Goal: Task Accomplishment & Management: Complete application form

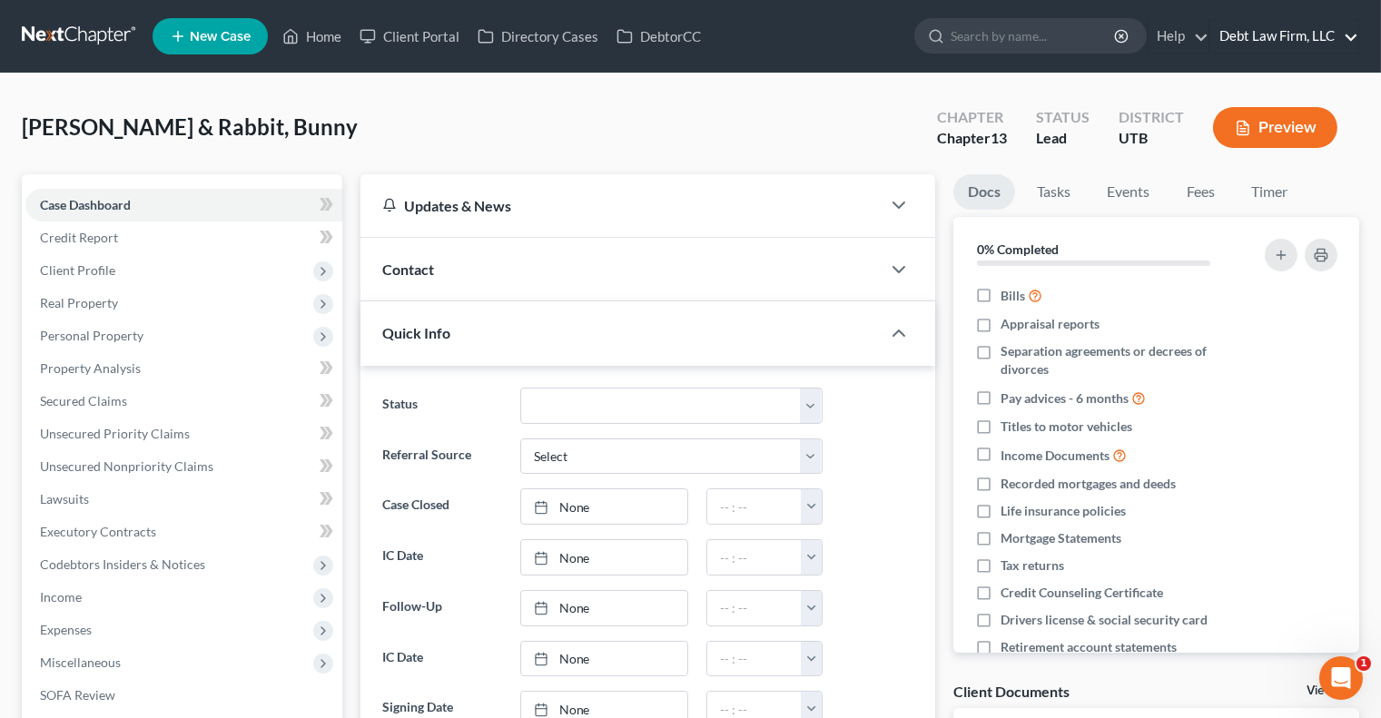
click at [1250, 36] on link "Debt Law Firm, LLC" at bounding box center [1285, 36] width 148 height 33
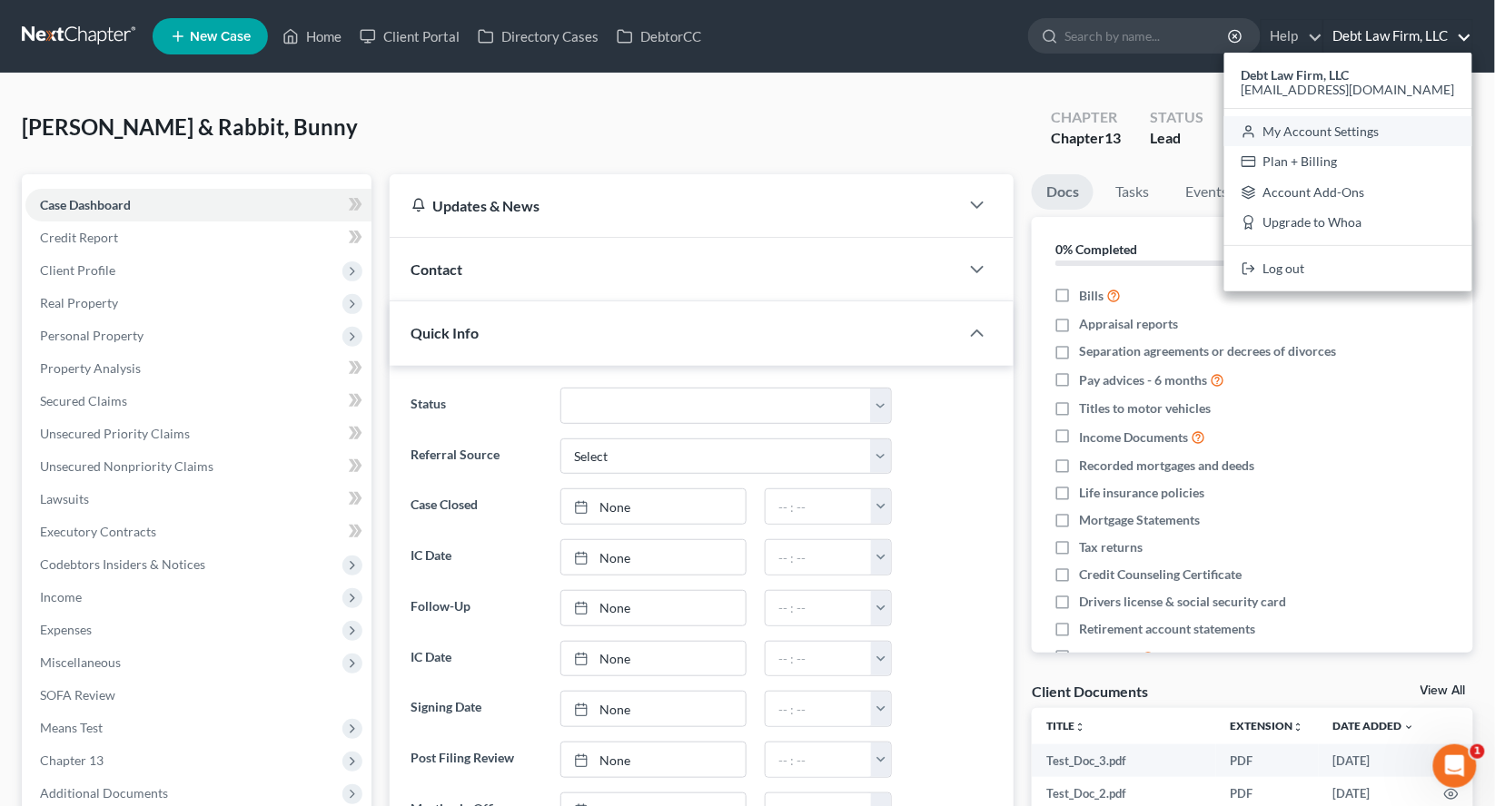
click at [1372, 128] on link "My Account Settings" at bounding box center [1348, 131] width 248 height 31
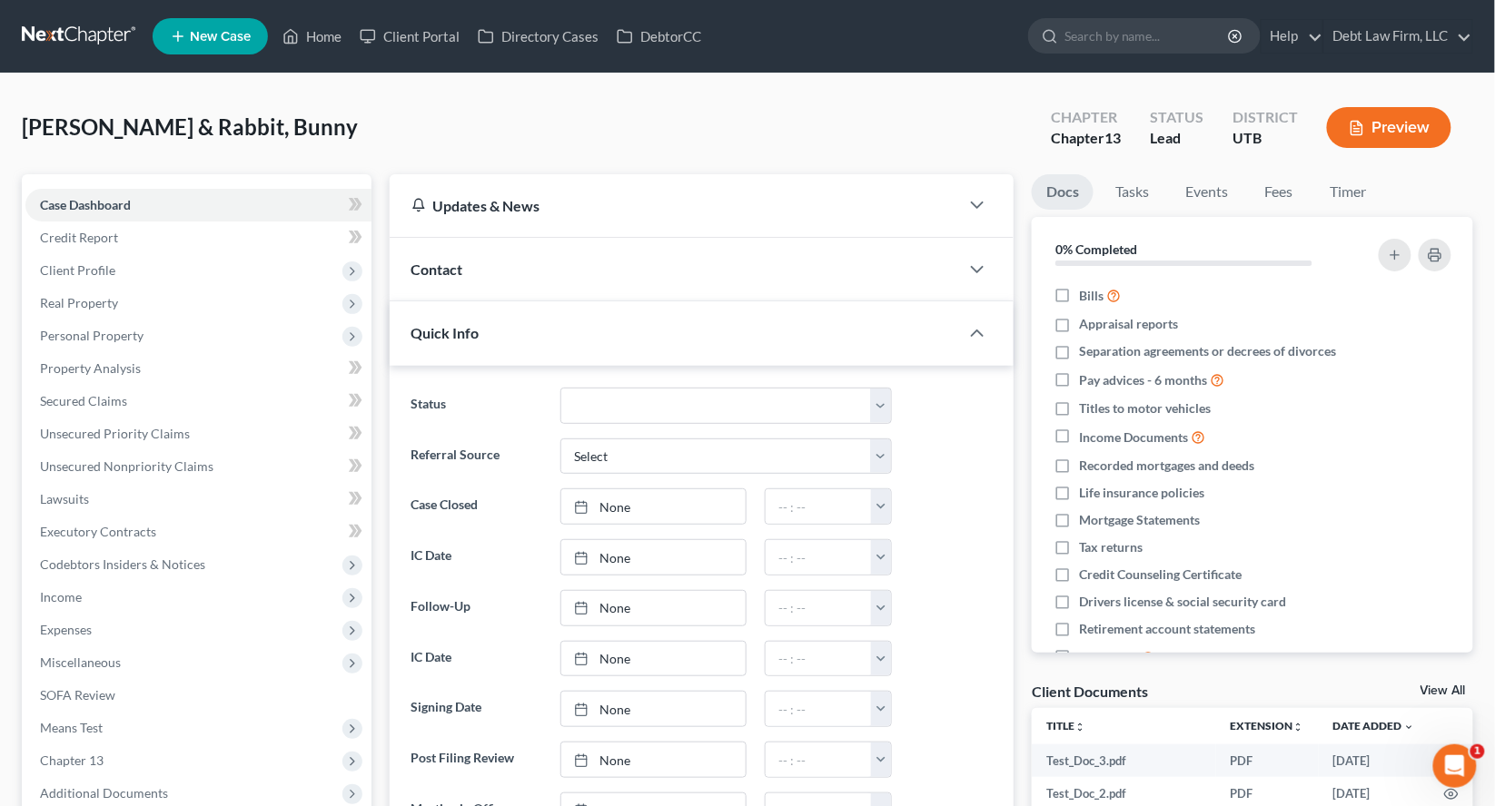
select select "24"
select select "36"
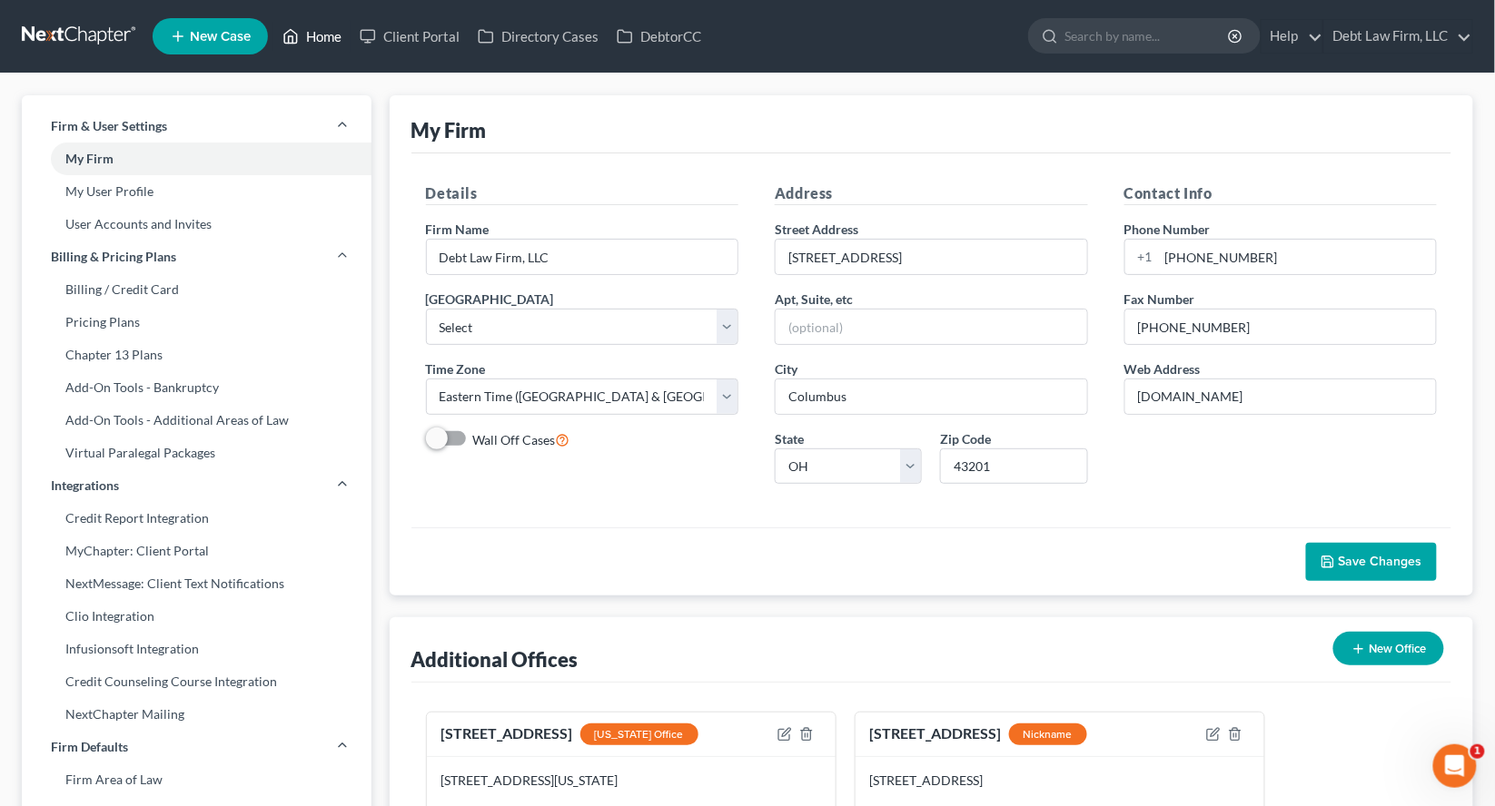
click at [306, 41] on link "Home" at bounding box center [311, 36] width 77 height 33
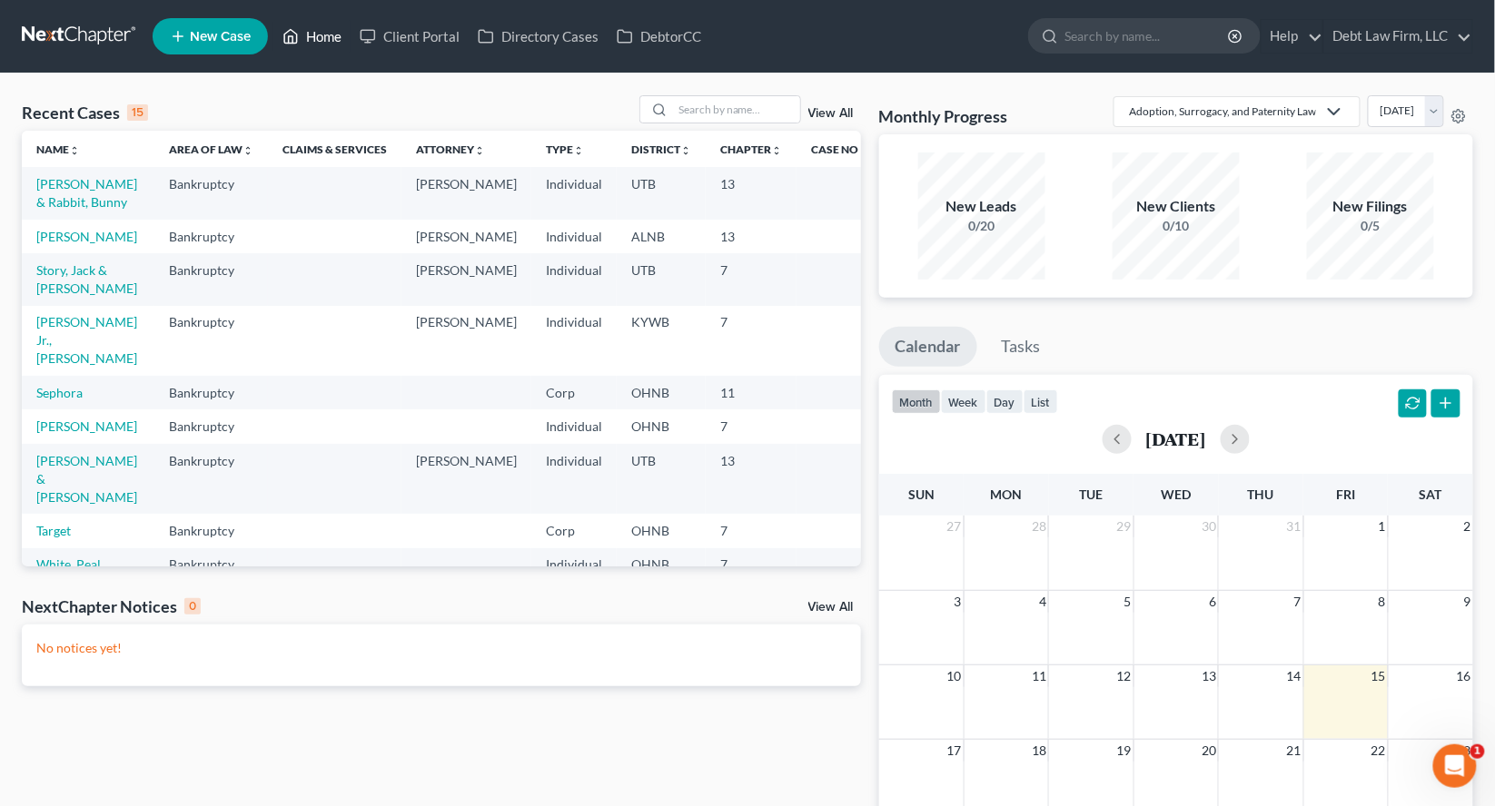
select select "61"
select select "24"
select select "36"
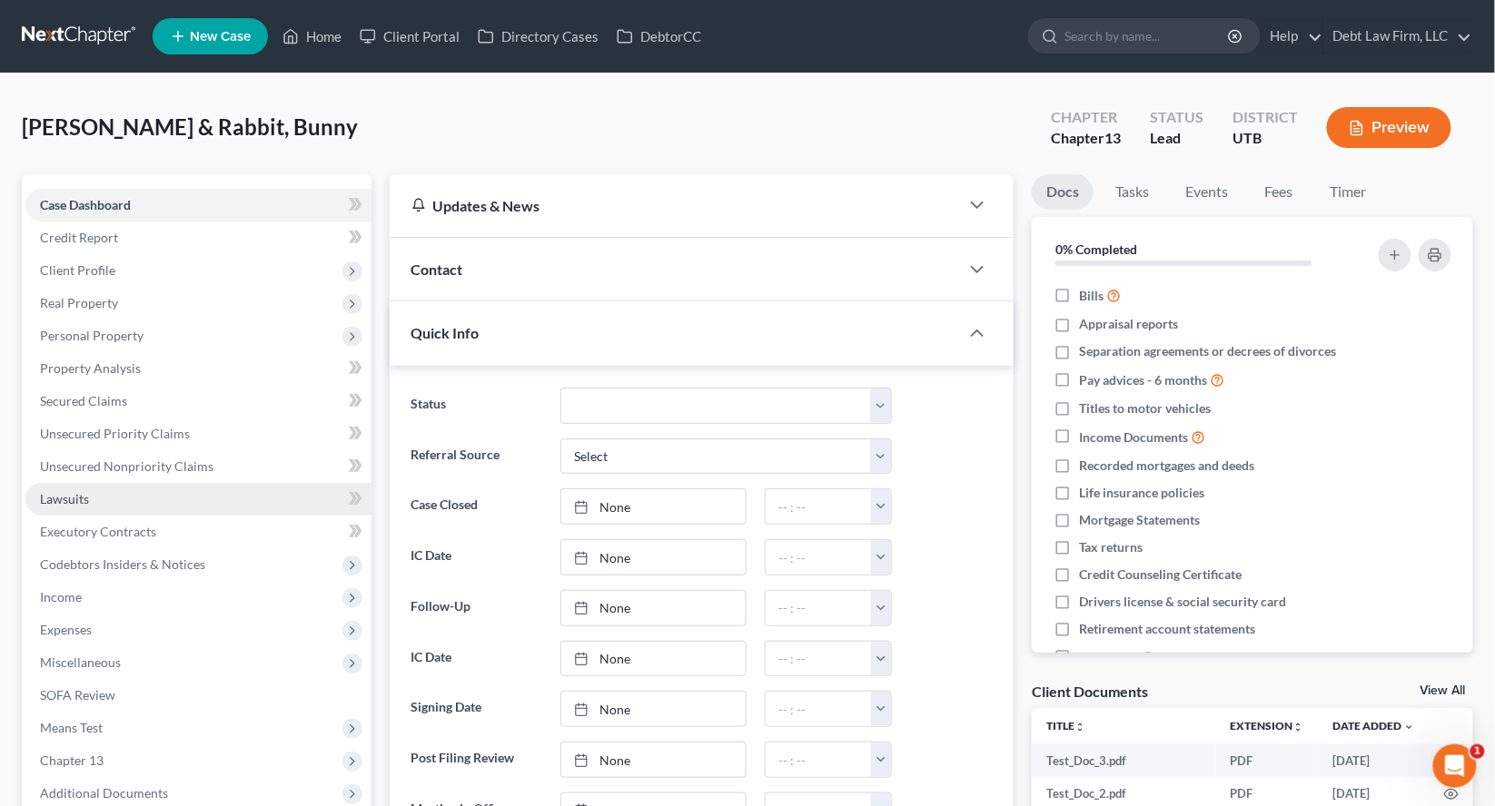
click at [117, 485] on link "Lawsuits" at bounding box center [198, 499] width 346 height 33
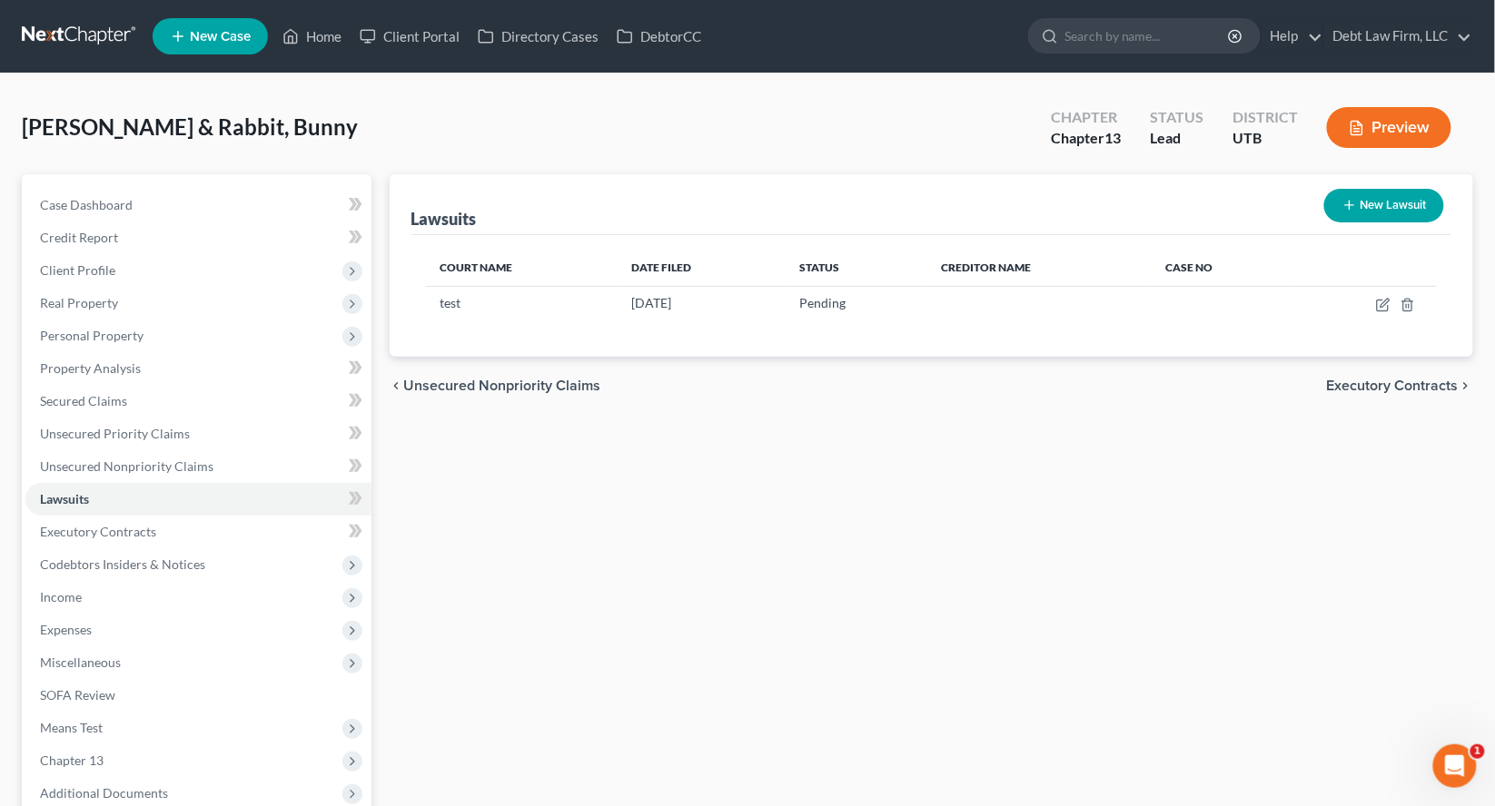
click at [1380, 133] on button "Preview" at bounding box center [1389, 127] width 124 height 41
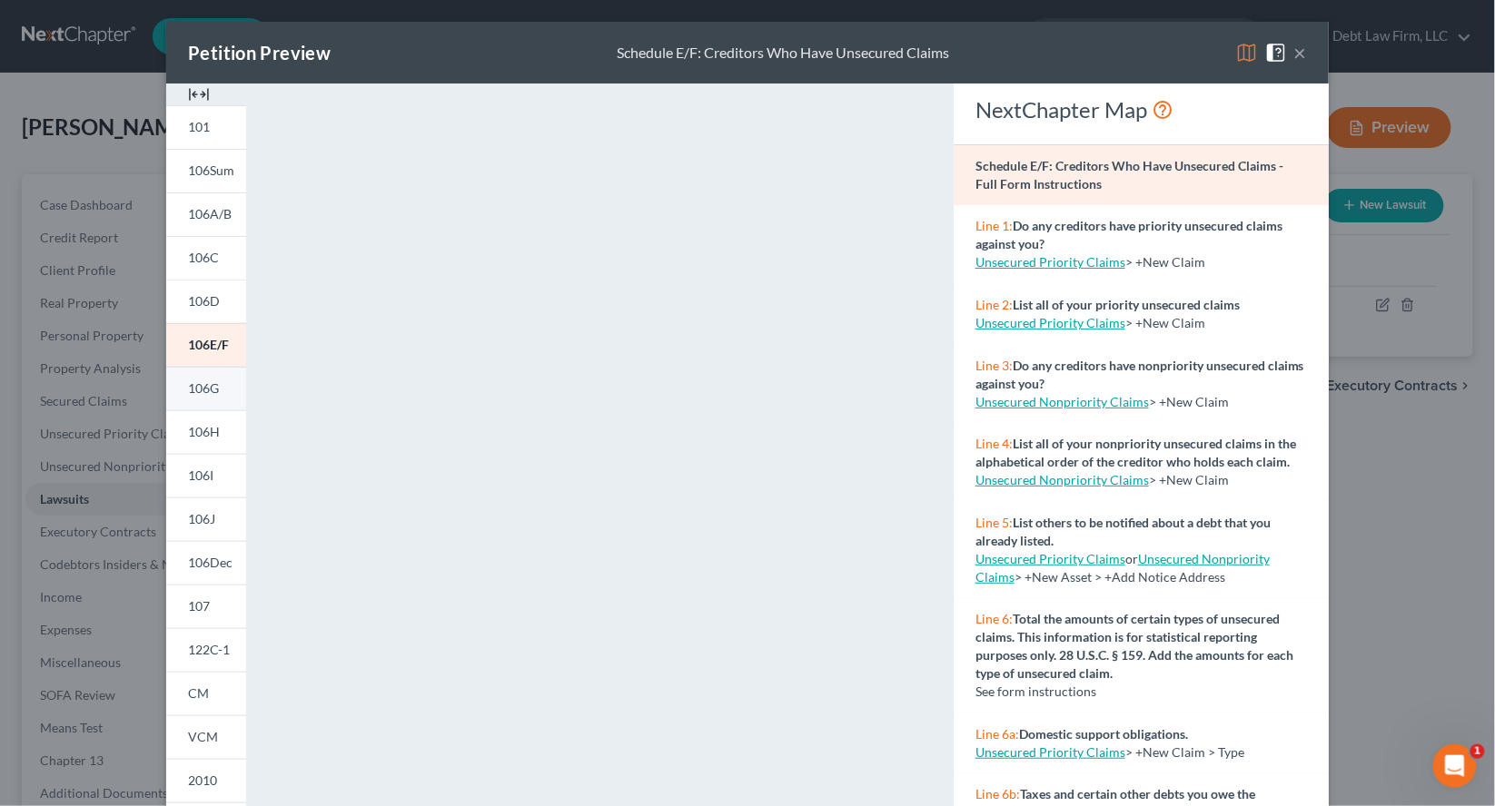
click at [208, 384] on span "106G" at bounding box center [203, 387] width 31 height 15
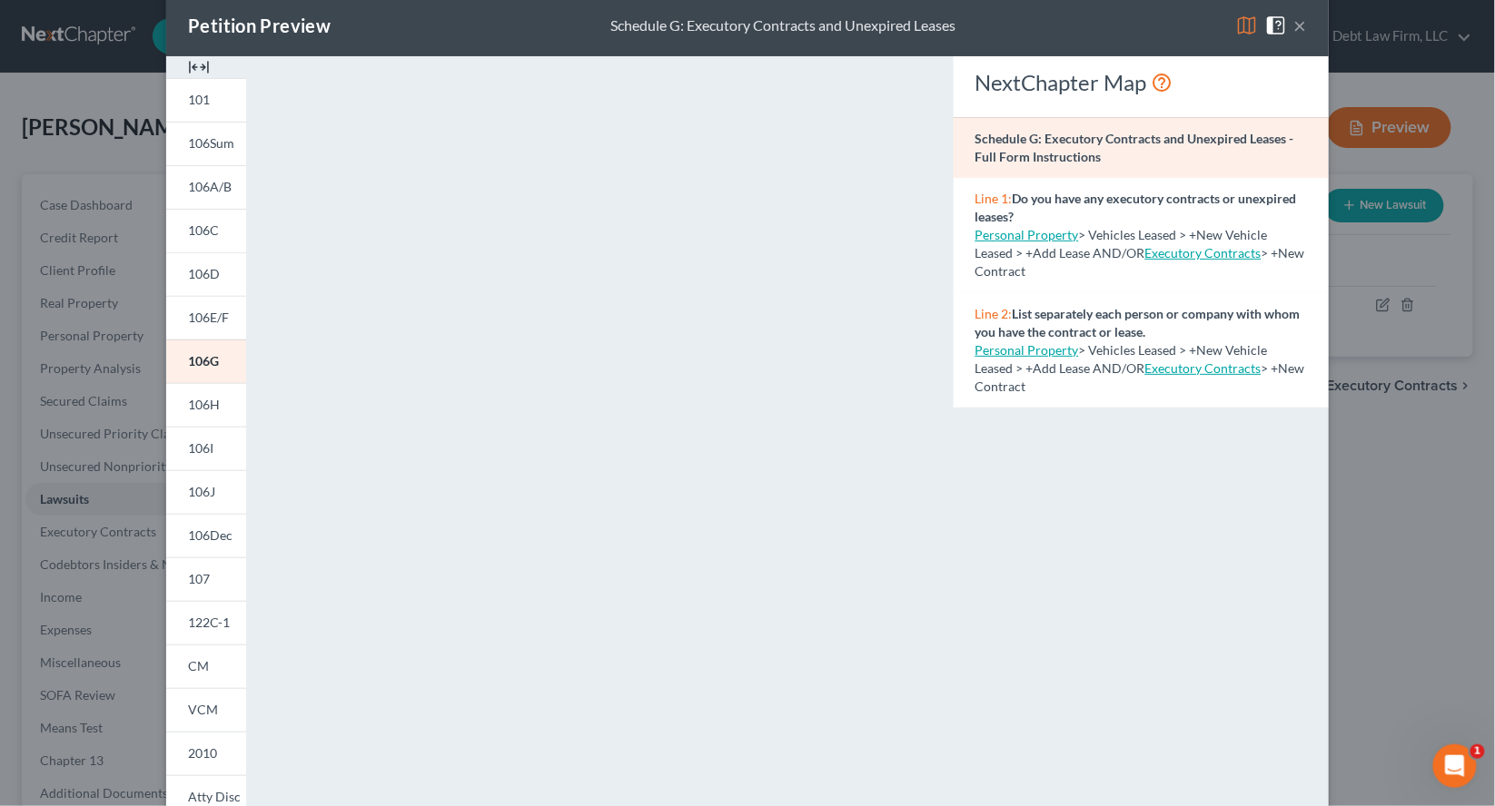
scroll to position [18, 0]
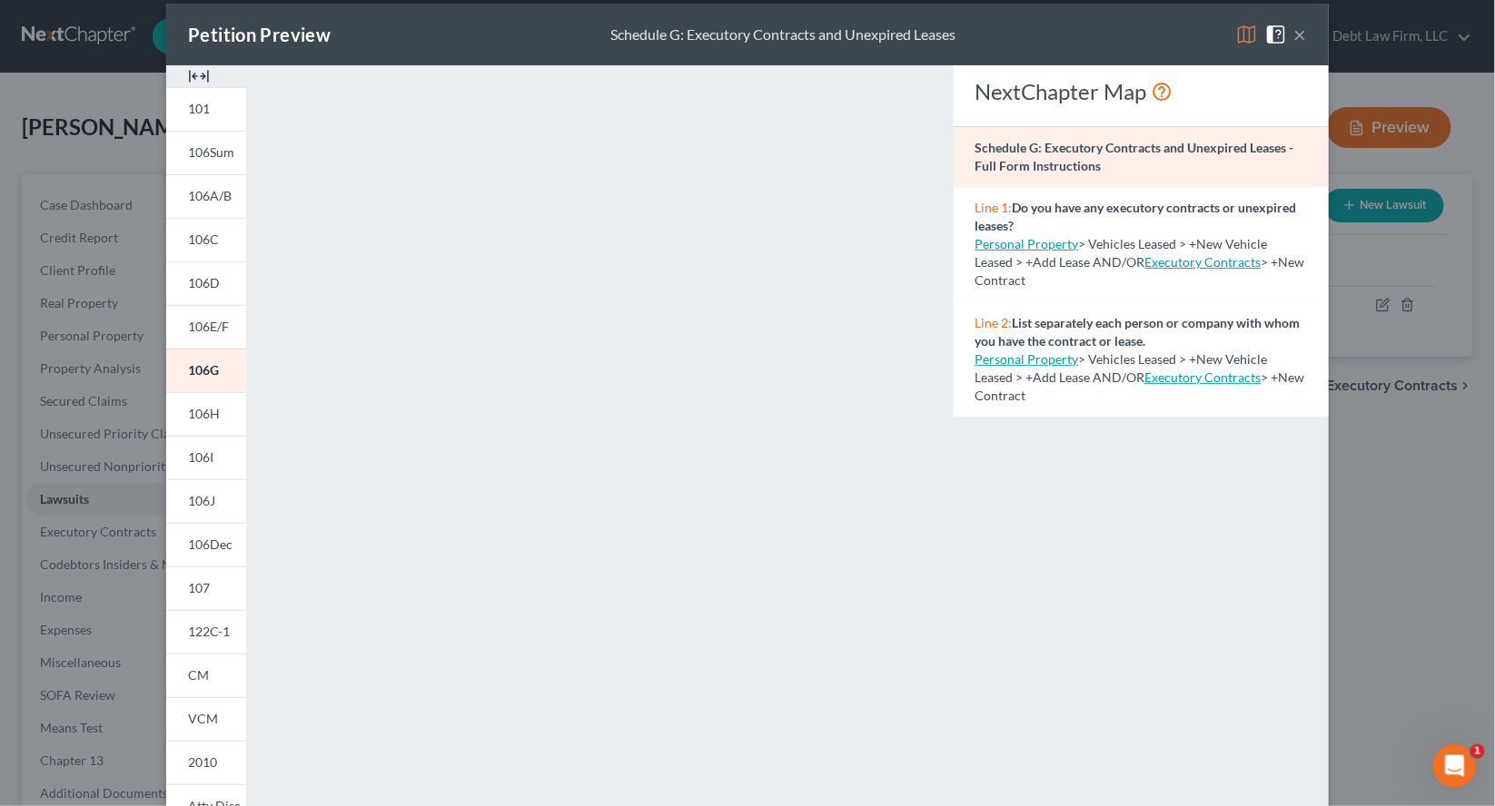
click at [1306, 38] on button "×" at bounding box center [1300, 35] width 13 height 22
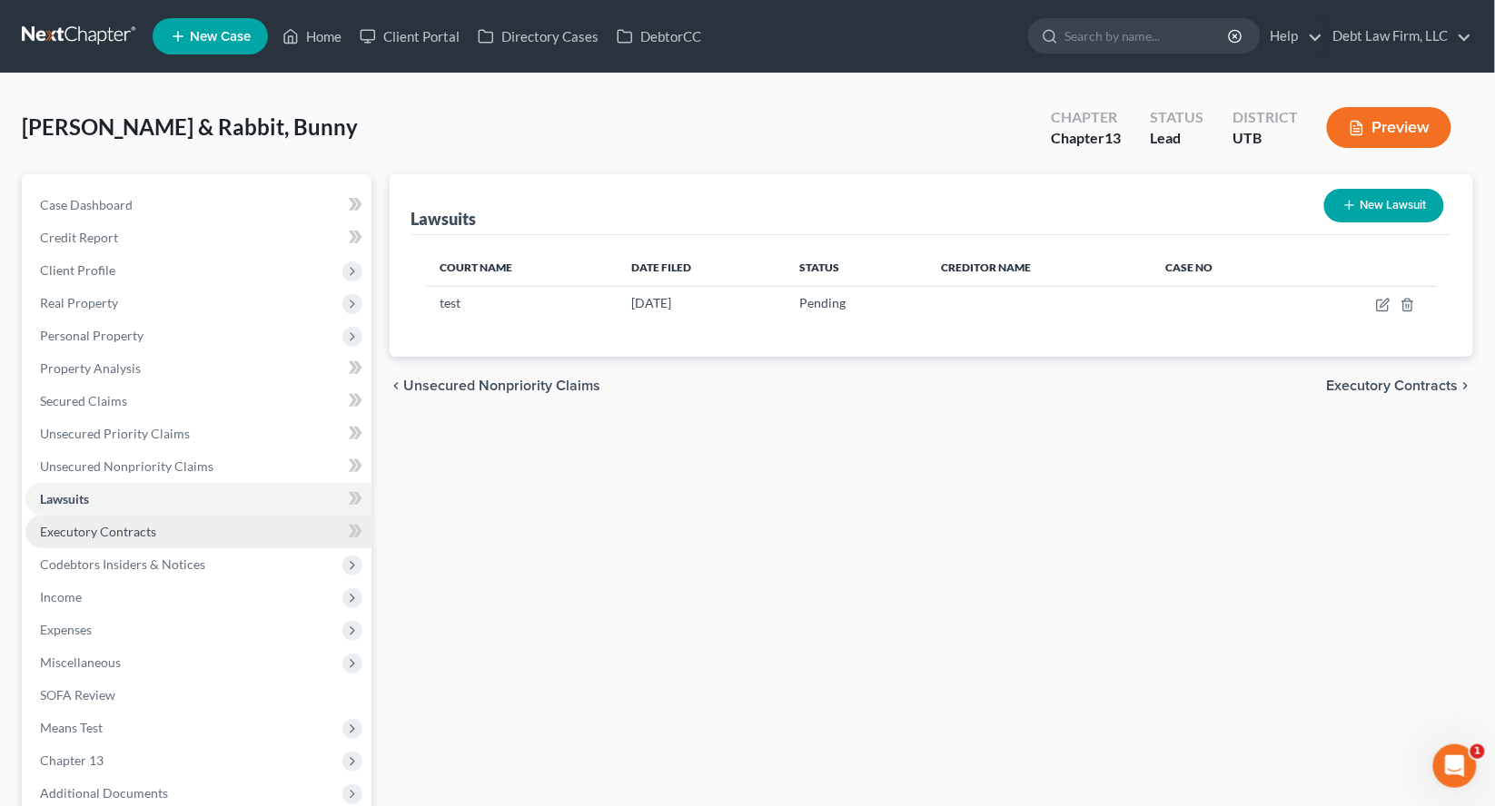
click at [179, 525] on link "Executory Contracts" at bounding box center [198, 532] width 346 height 33
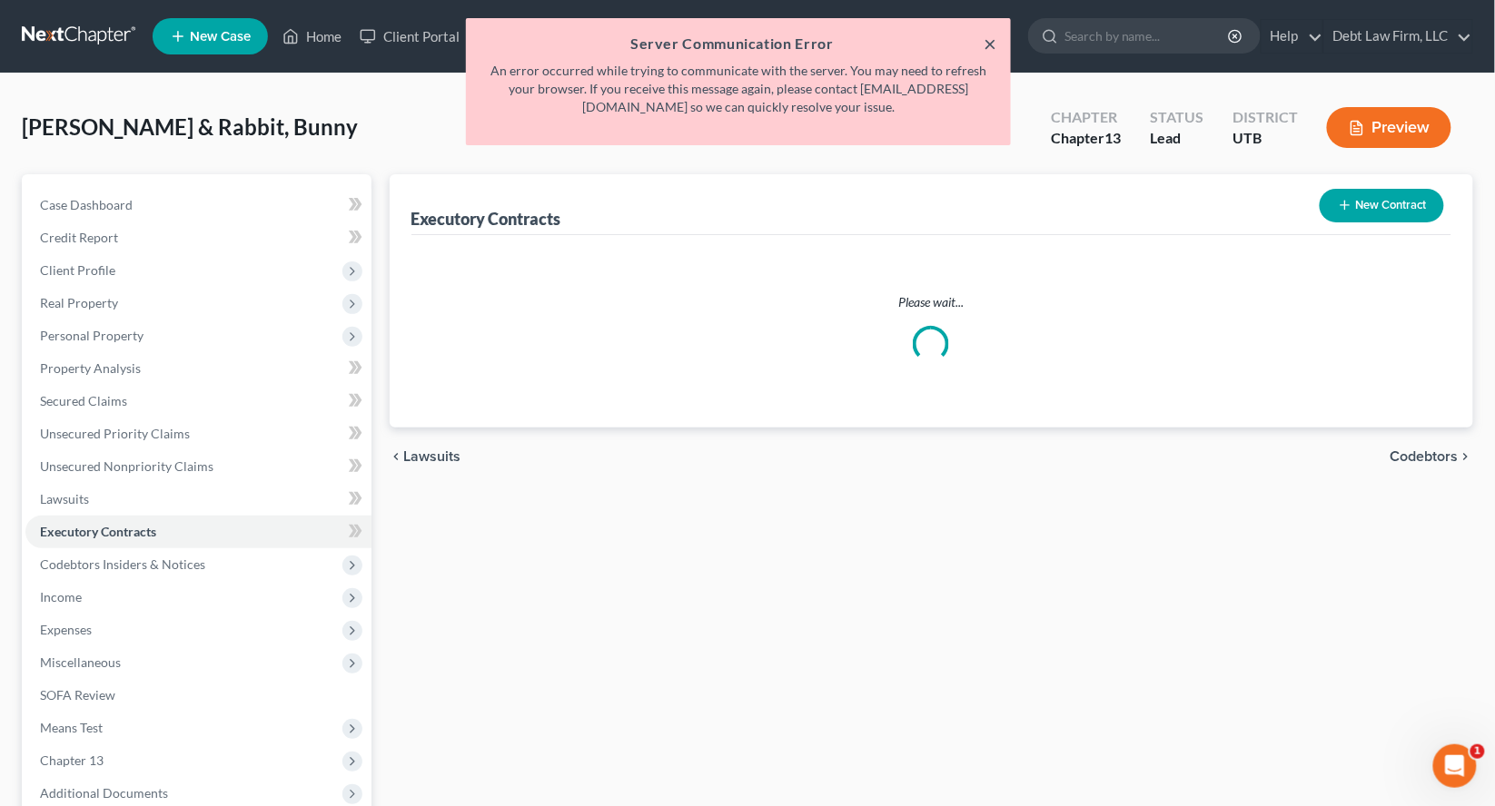
click at [984, 38] on button "×" at bounding box center [989, 44] width 13 height 22
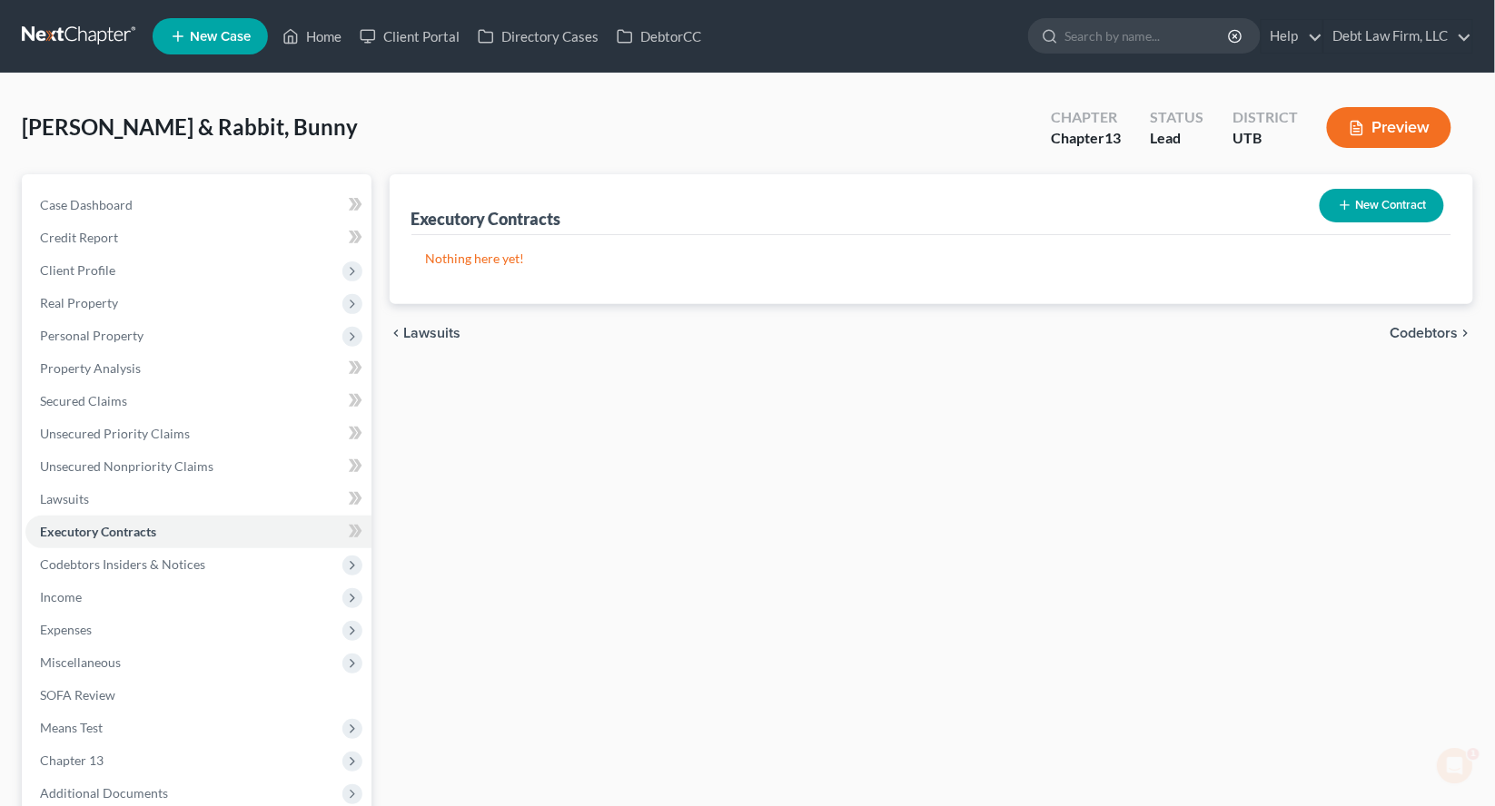
click at [1392, 204] on button "New Contract" at bounding box center [1381, 206] width 124 height 34
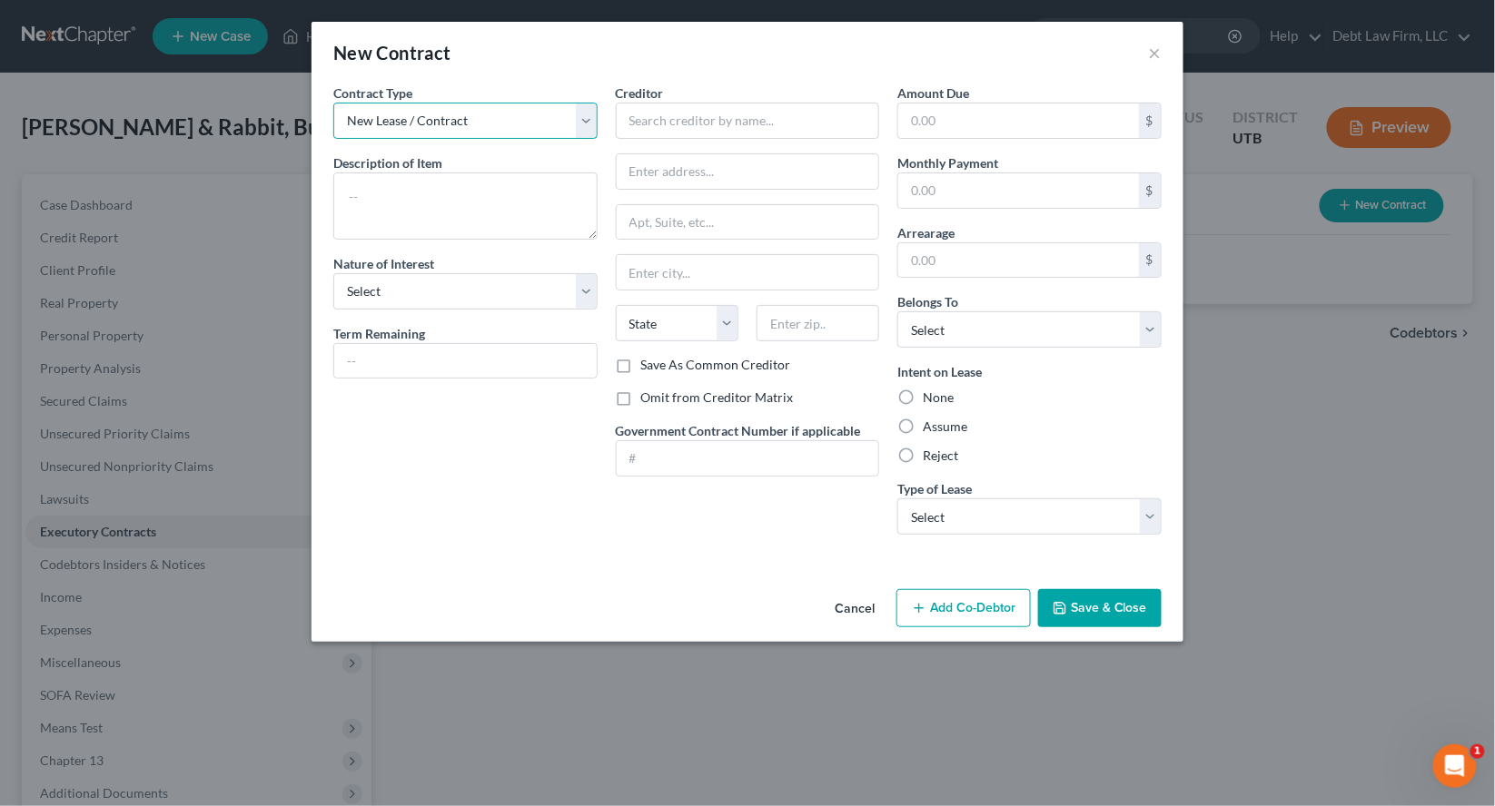
click at [557, 125] on select "New Lease / Contract New Timeshare" at bounding box center [465, 121] width 264 height 36
click at [333, 103] on select "New Lease / Contract New Timeshare" at bounding box center [465, 121] width 264 height 36
click at [529, 173] on textarea at bounding box center [465, 206] width 264 height 67
type textarea "testing"
click at [724, 124] on input "text" at bounding box center [748, 121] width 264 height 36
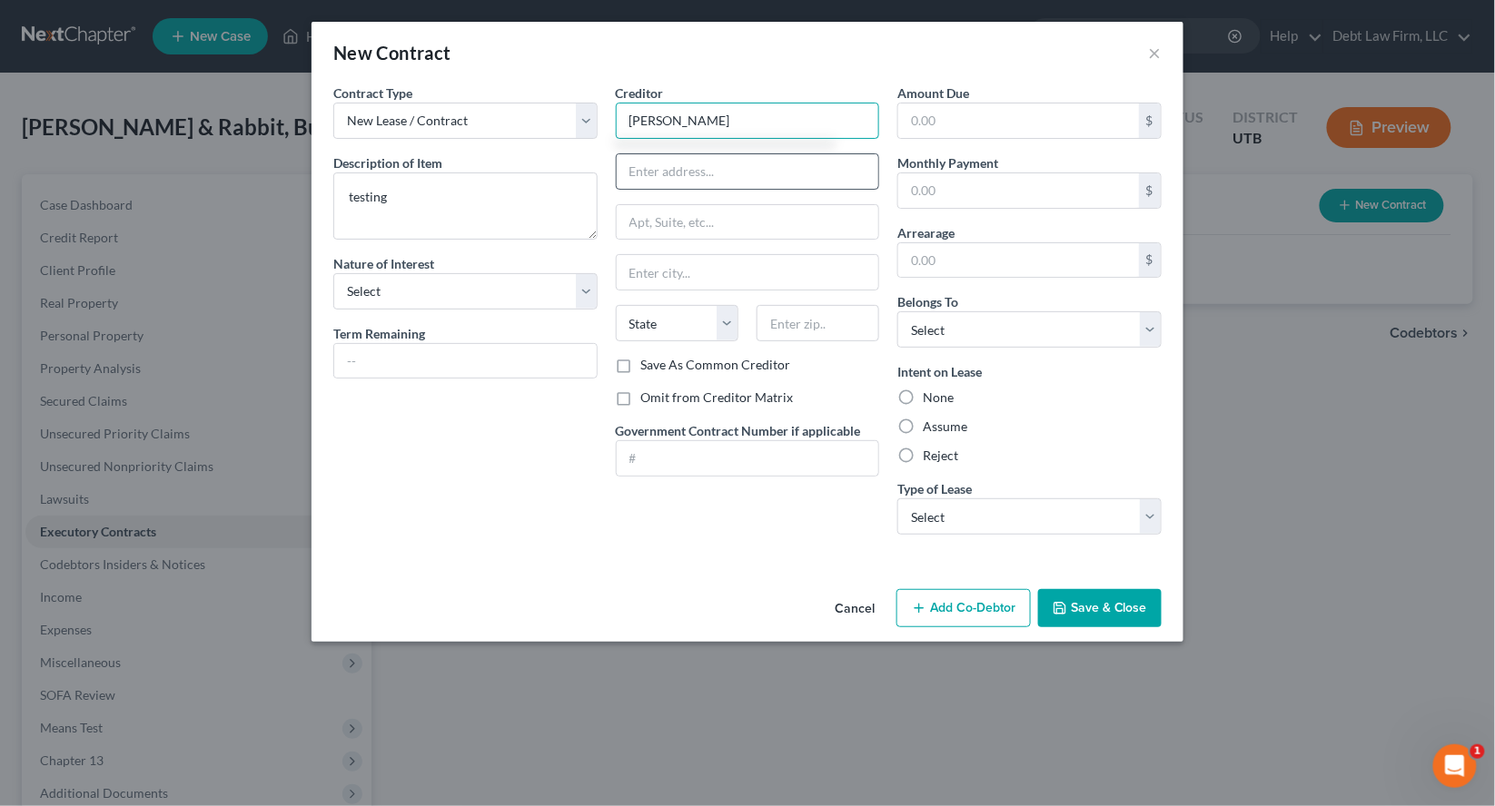
type input "lindsey"
click at [757, 184] on input "text" at bounding box center [748, 171] width 262 height 35
click at [1020, 129] on input "text" at bounding box center [1018, 121] width 241 height 35
type input "4,000"
click at [1093, 616] on button "Save & Close" at bounding box center [1100, 608] width 124 height 38
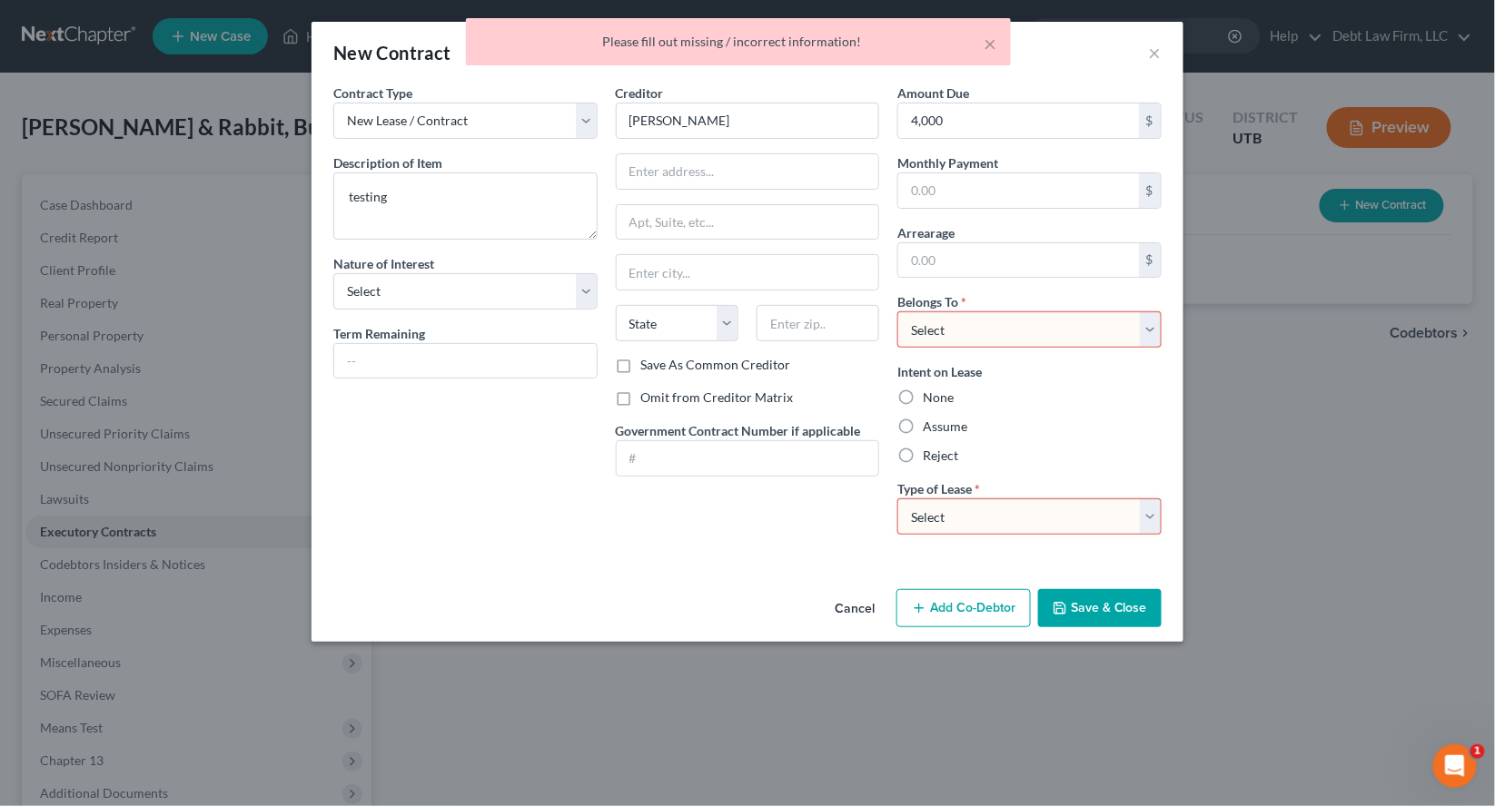
click at [1027, 502] on select "Select Real Estate Car Other" at bounding box center [1029, 517] width 264 height 36
select select "0"
click at [897, 499] on select "Select Real Estate Car Other" at bounding box center [1029, 517] width 264 height 36
click at [977, 331] on select "Select Debtor 1 Only Debtor 2 Only Debtor 1 And Debtor 2 Only At Least One Of T…" at bounding box center [1029, 329] width 264 height 36
select select "0"
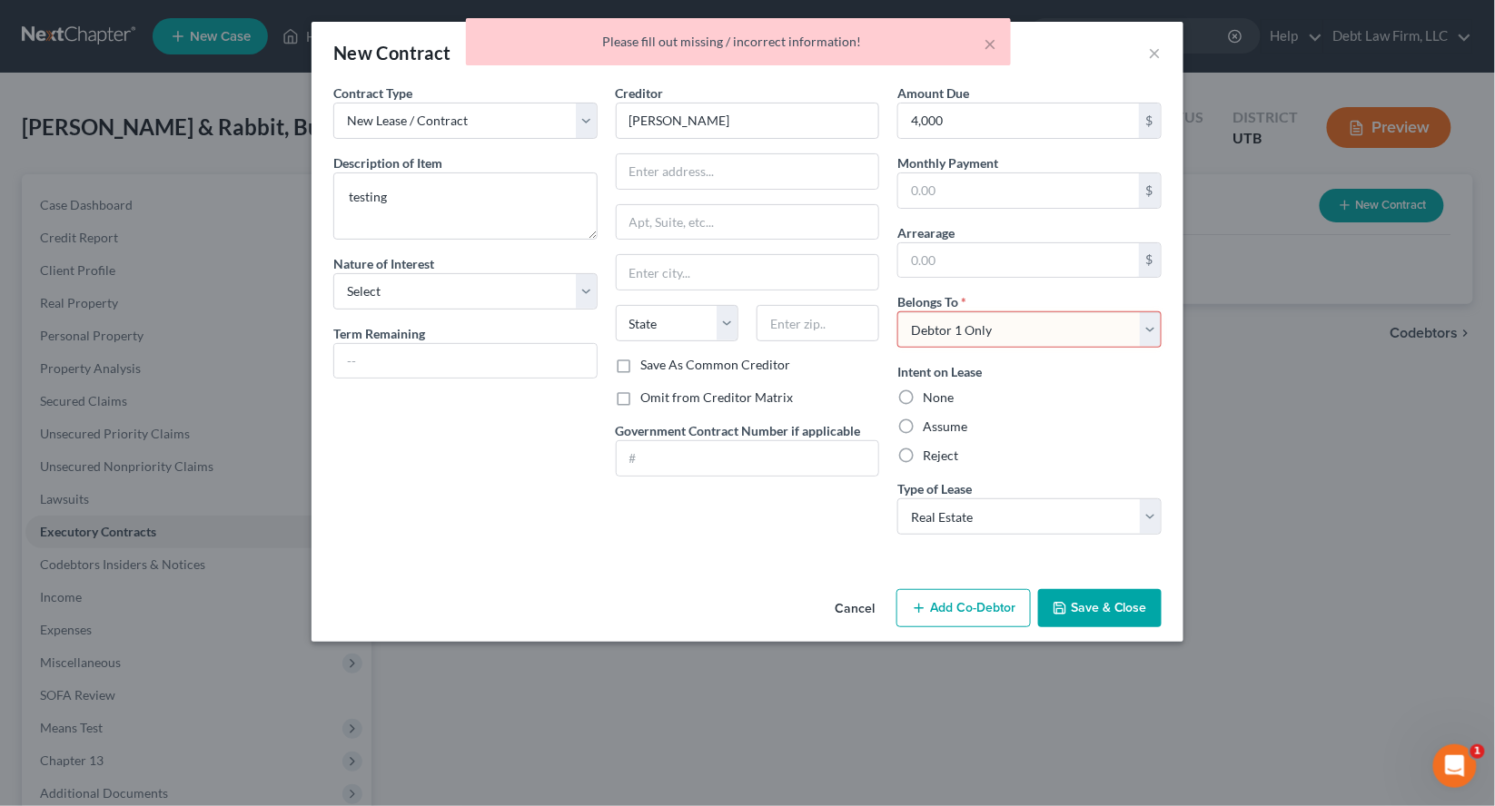
click at [897, 311] on select "Select Debtor 1 Only Debtor 2 Only Debtor 1 And Debtor 2 Only At Least One Of T…" at bounding box center [1029, 329] width 264 height 36
click at [1113, 608] on button "Save & Close" at bounding box center [1100, 608] width 124 height 38
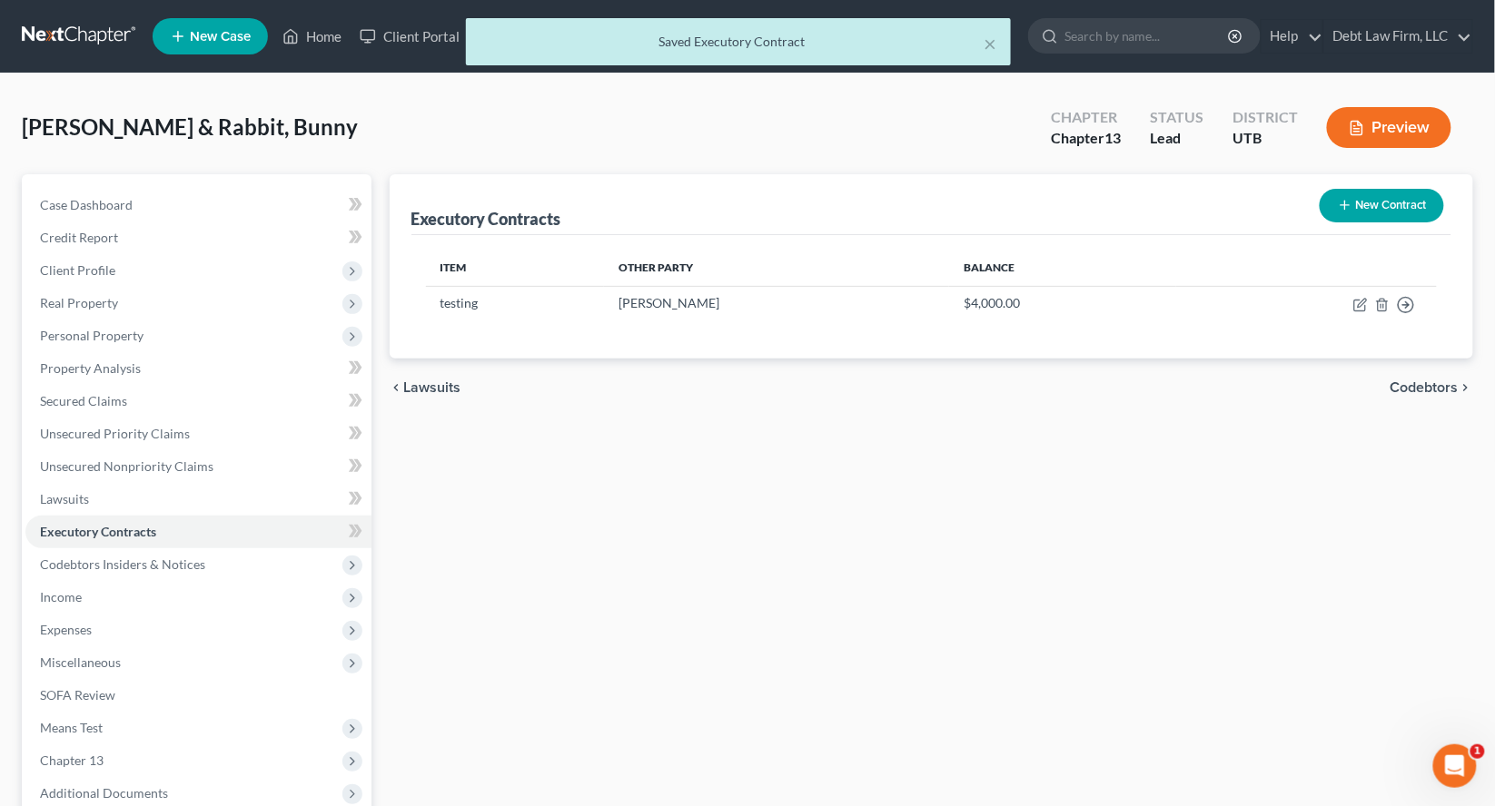
click at [1415, 119] on button "Preview" at bounding box center [1389, 127] width 124 height 41
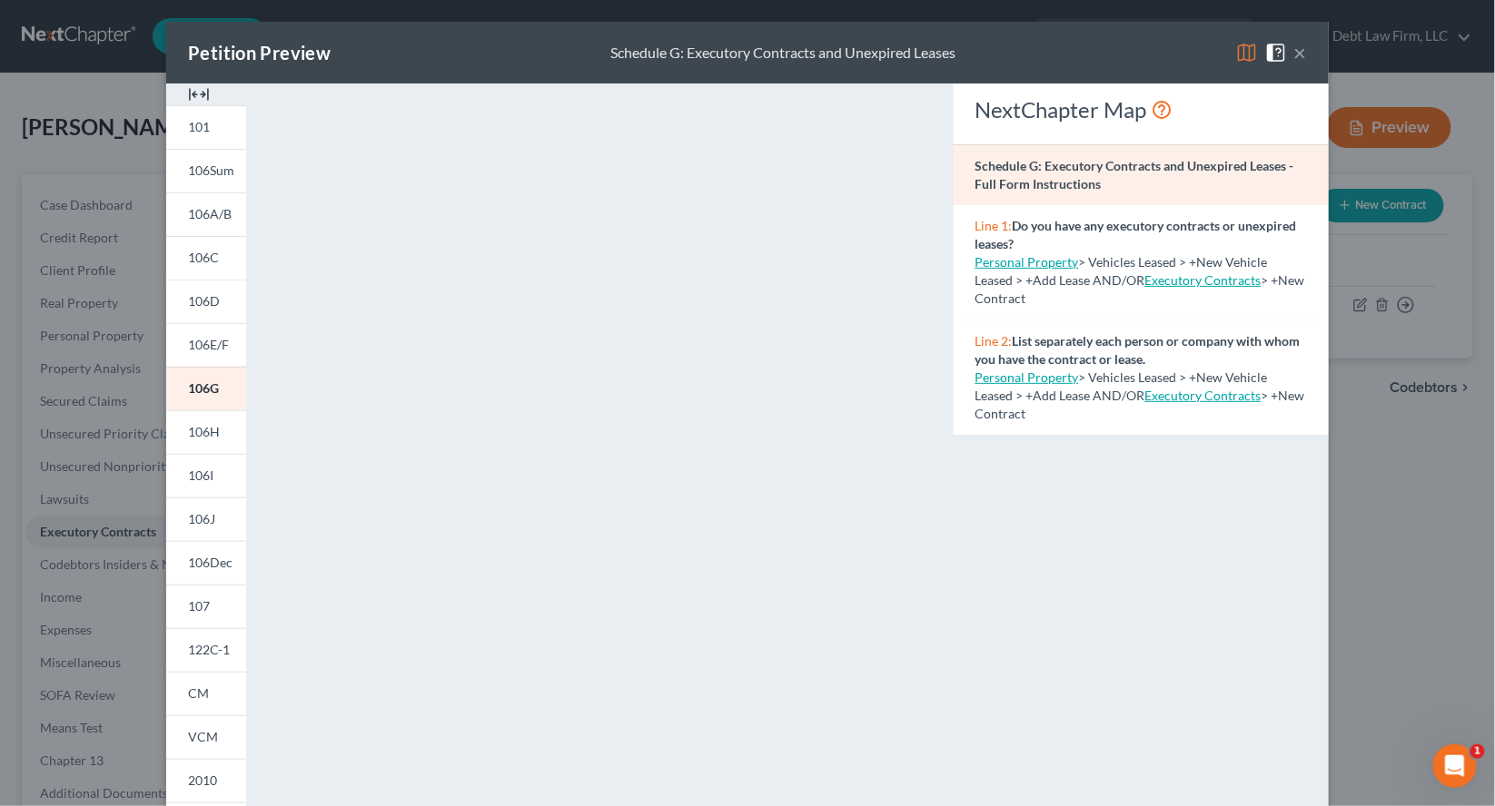
click at [1300, 54] on button "×" at bounding box center [1300, 53] width 13 height 22
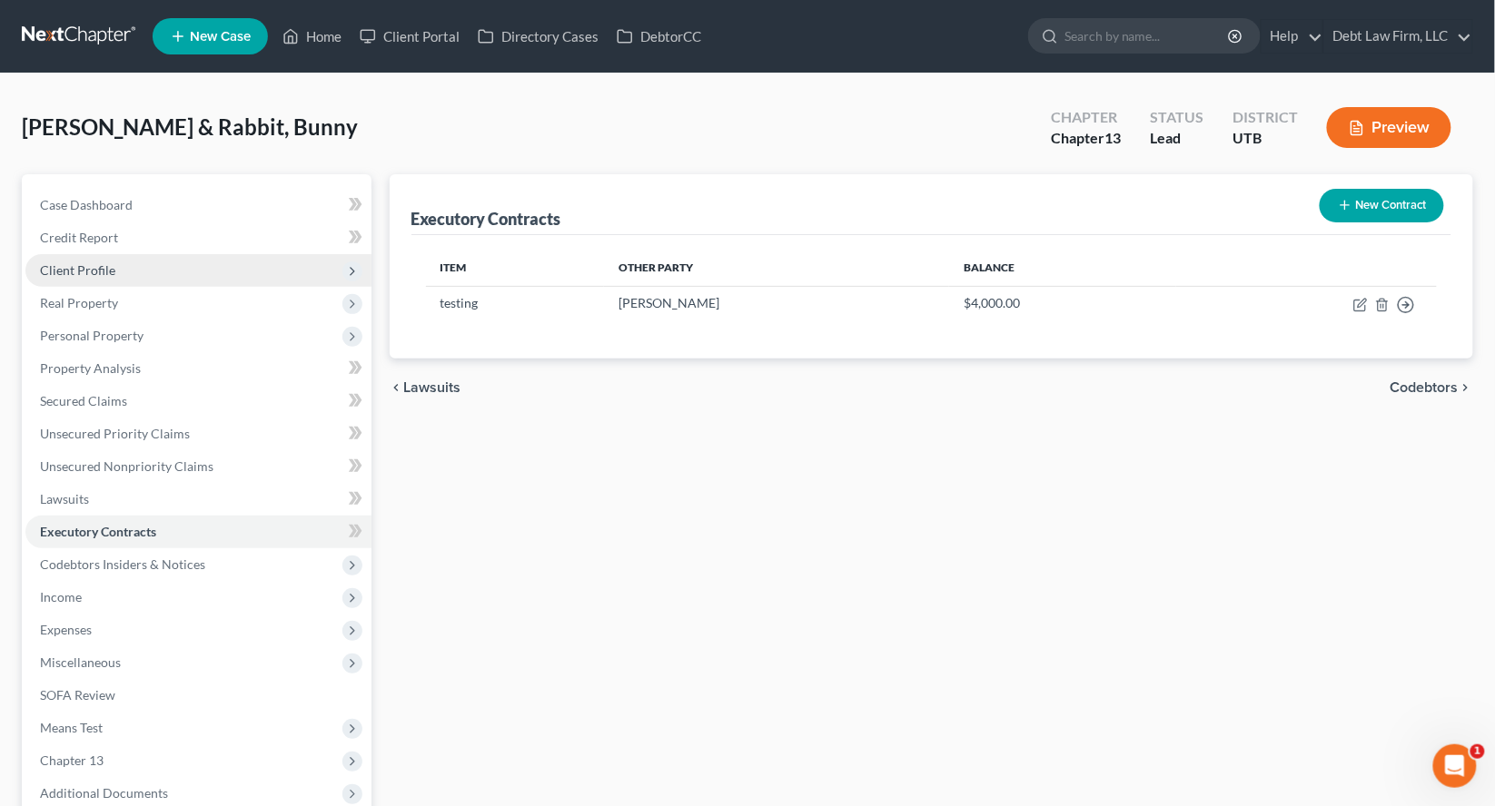
click at [224, 254] on span "Client Profile" at bounding box center [198, 270] width 346 height 33
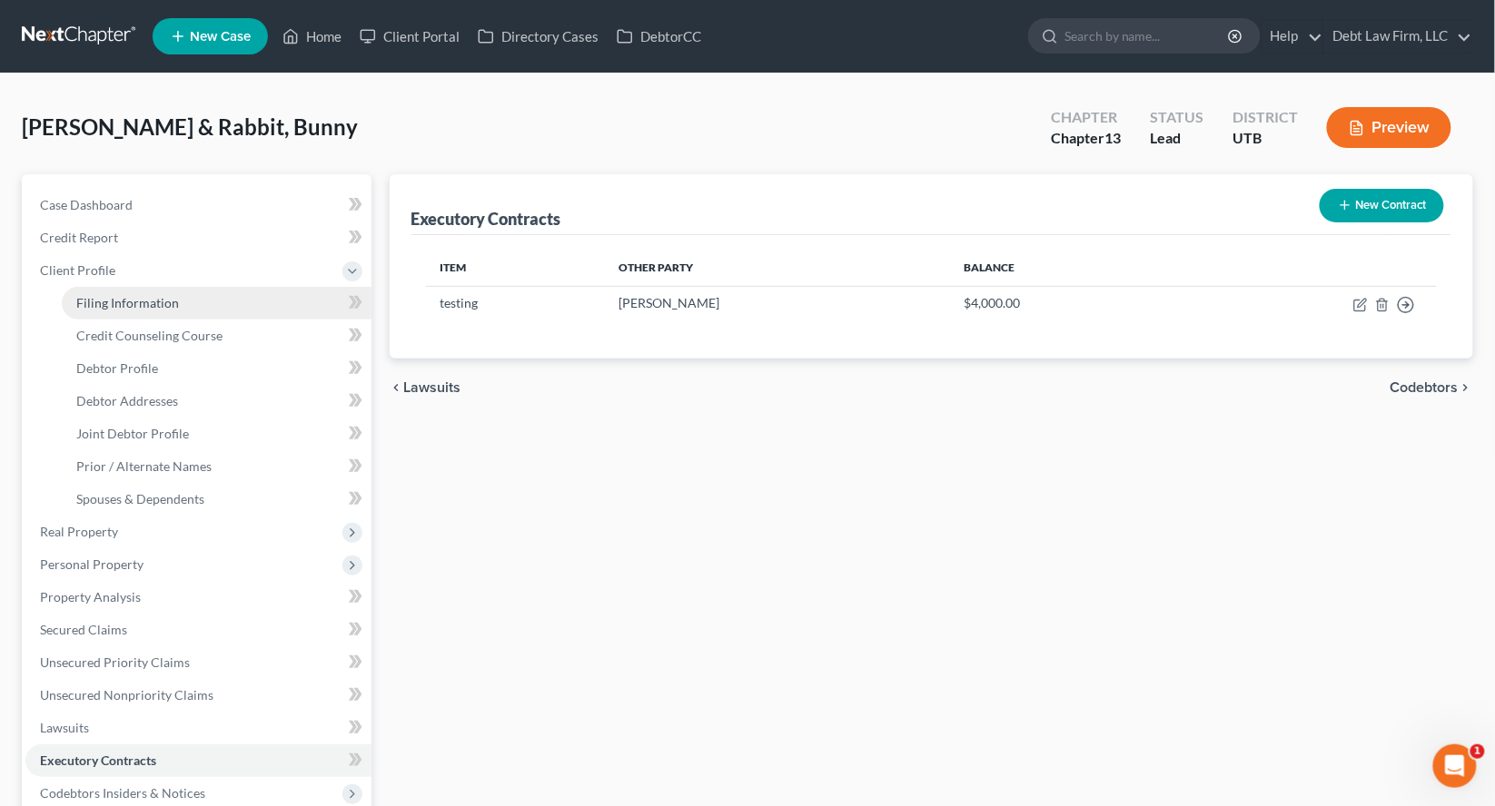
click at [195, 307] on link "Filing Information" at bounding box center [217, 303] width 310 height 33
select select "1"
select select "3"
select select "36"
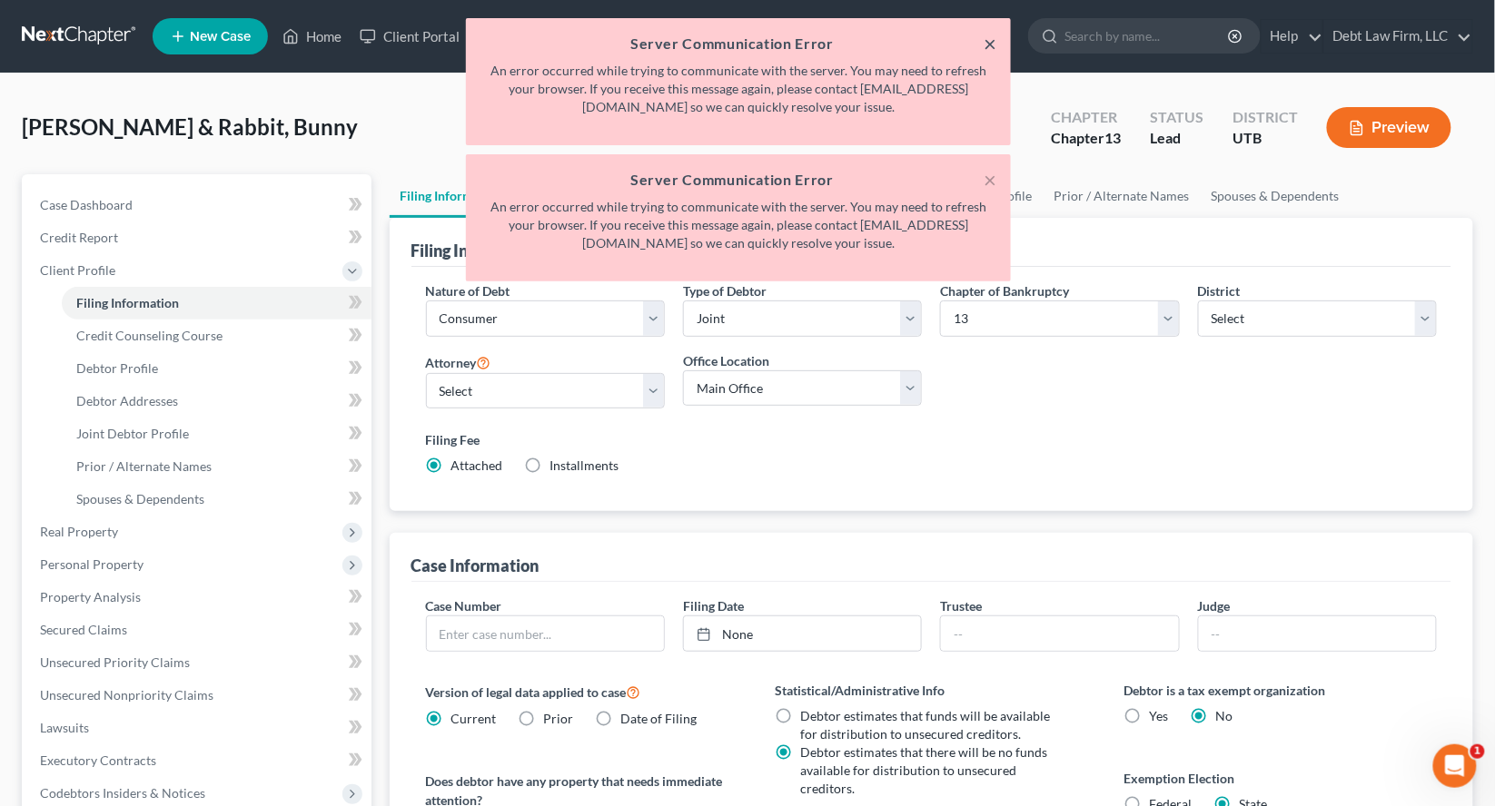
click at [989, 45] on button "×" at bounding box center [989, 44] width 13 height 22
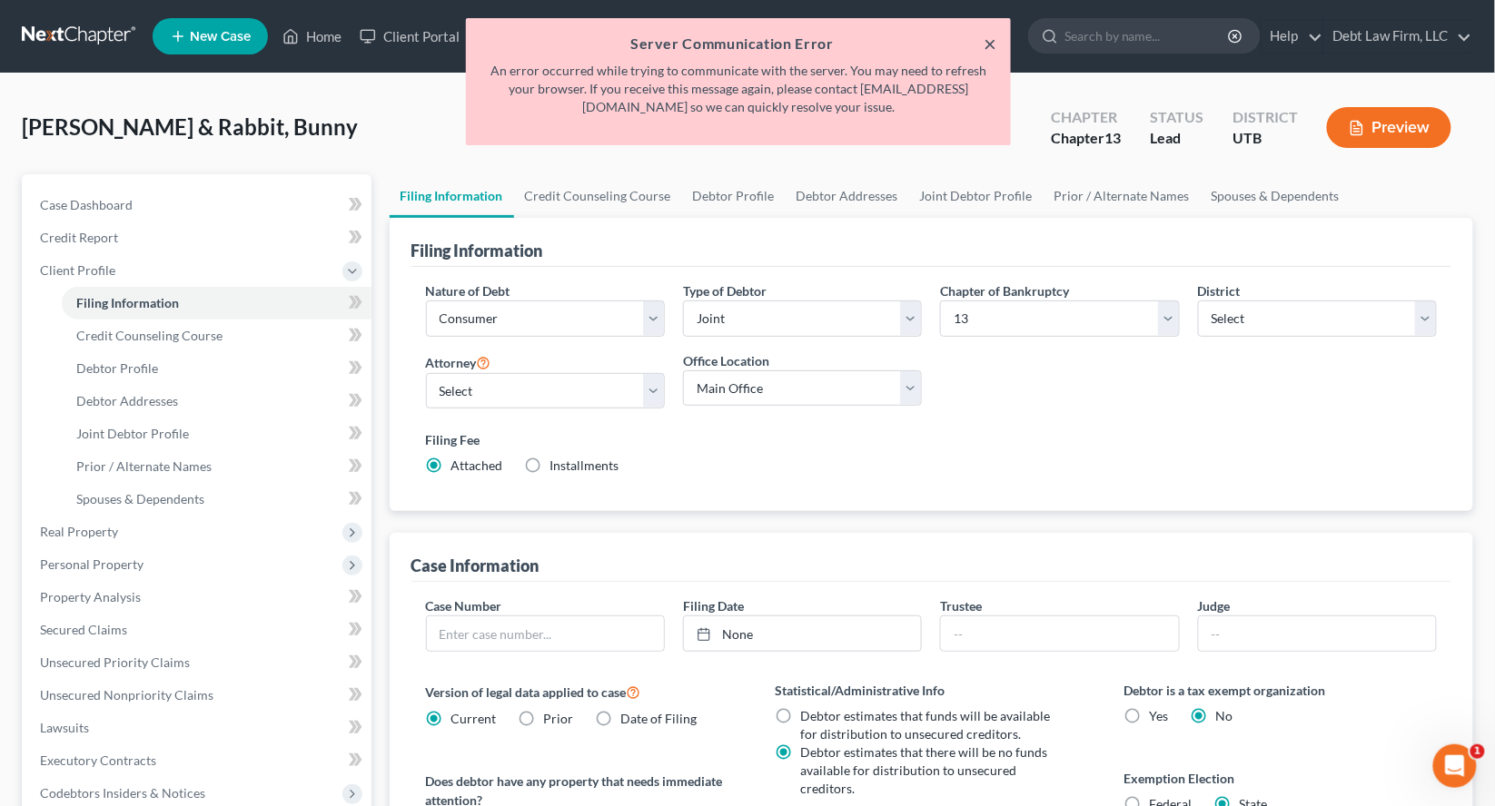
click at [989, 45] on button "×" at bounding box center [989, 44] width 13 height 22
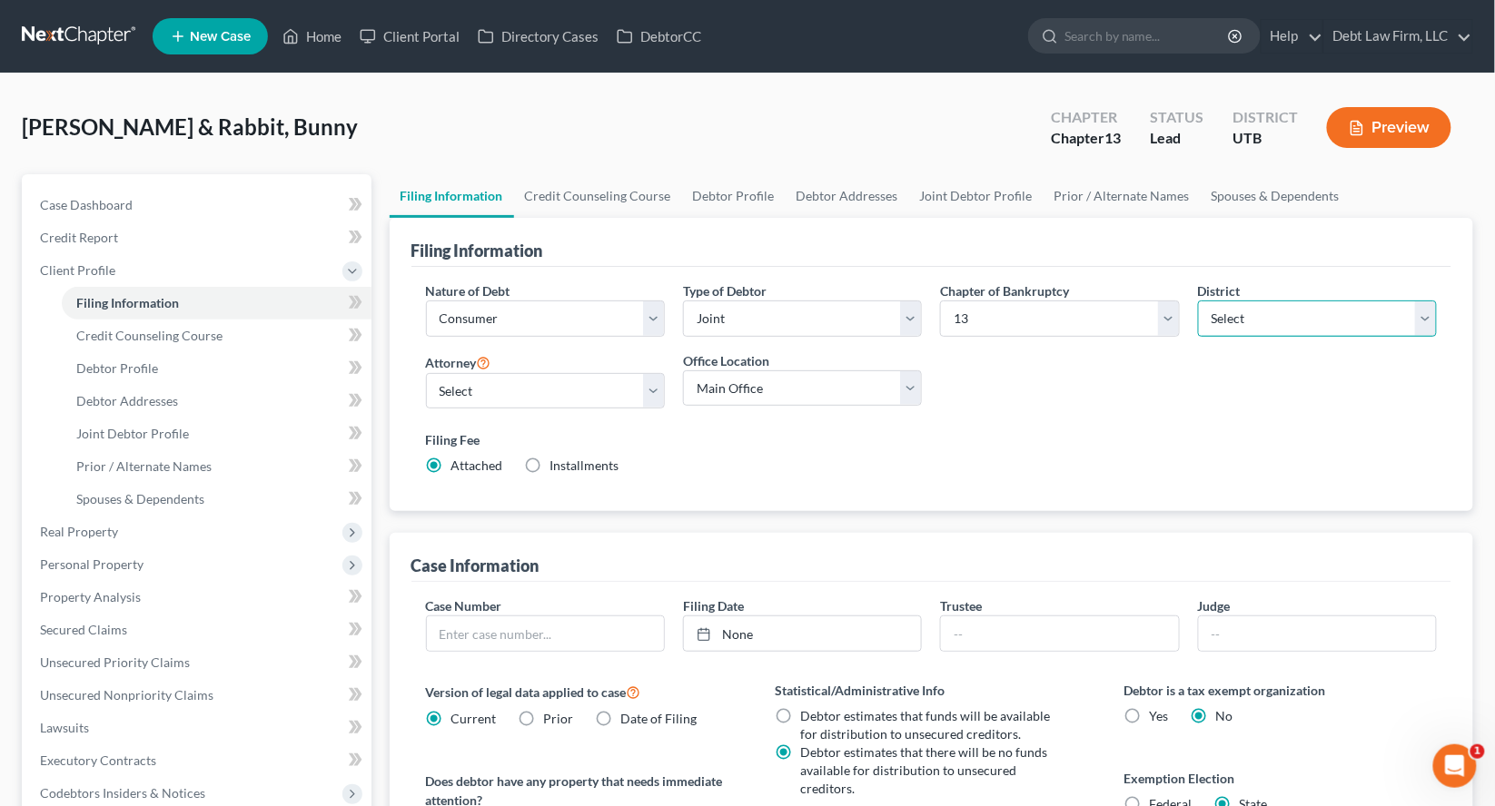
click at [1261, 330] on select "Select Alabama - Middle Alabama - Northern Alabama - Southern Alaska Arizona Ar…" at bounding box center [1317, 319] width 239 height 36
select select "7"
click at [1198, 301] on select "Select Alabama - Middle Alabama - Northern Alabama - Southern Alaska Arizona Ar…" at bounding box center [1317, 319] width 239 height 36
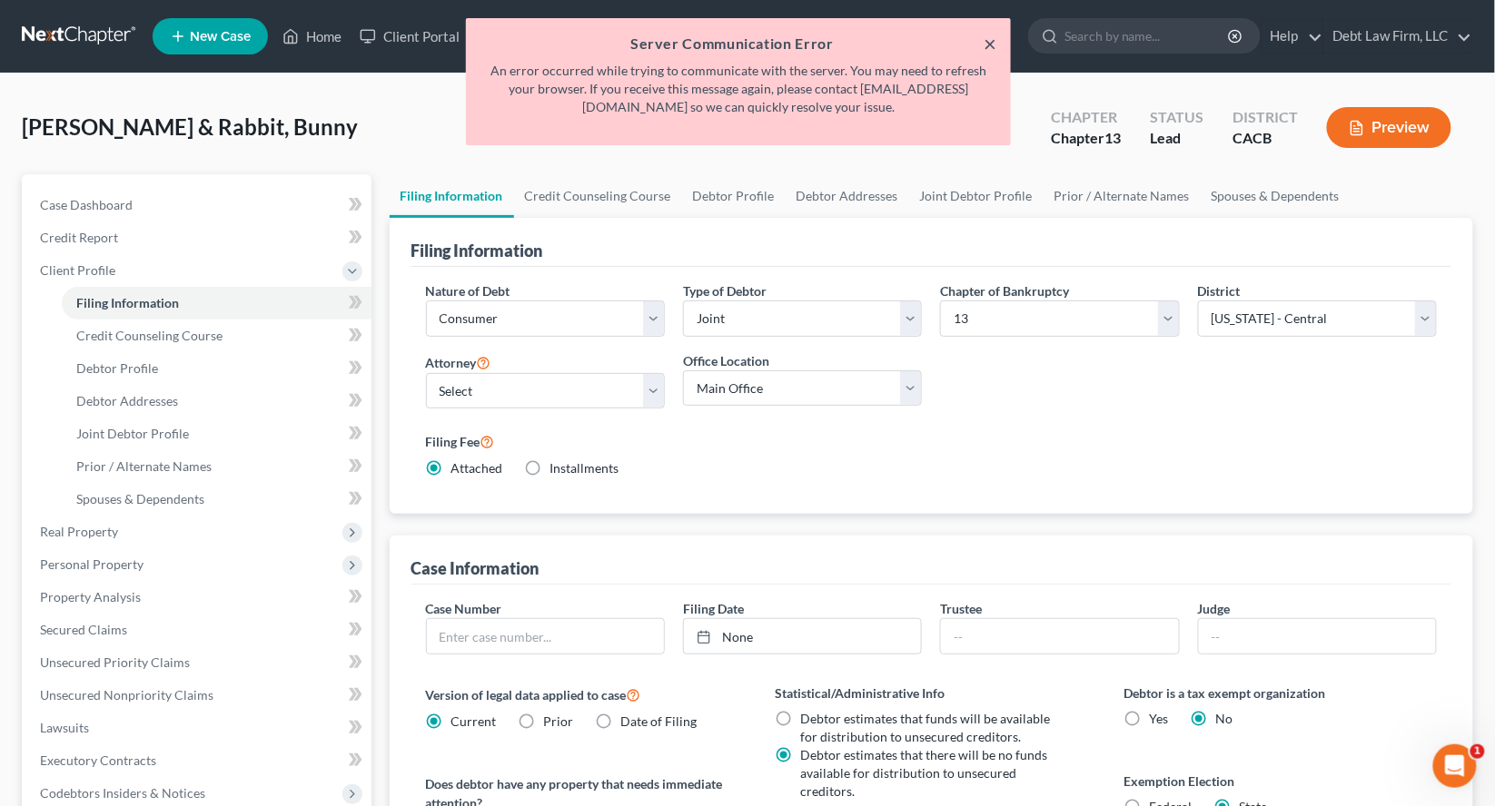
click at [987, 41] on button "×" at bounding box center [989, 44] width 13 height 22
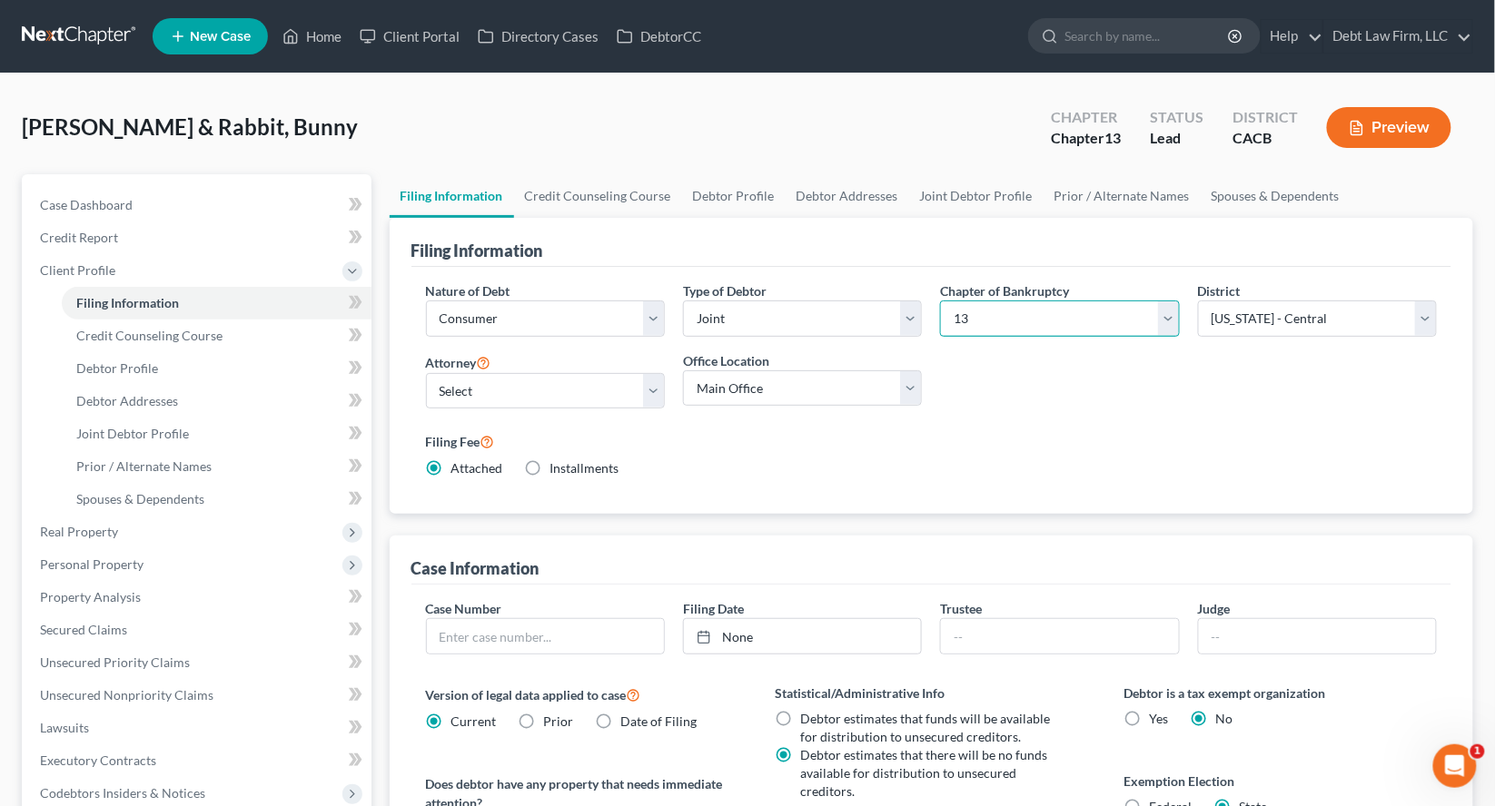
click at [1006, 308] on select "Select 7 11 12 13" at bounding box center [1059, 319] width 239 height 36
select select "0"
click at [940, 301] on select "Select 7 11 12 13" at bounding box center [1059, 319] width 239 height 36
